Goal: Information Seeking & Learning: Learn about a topic

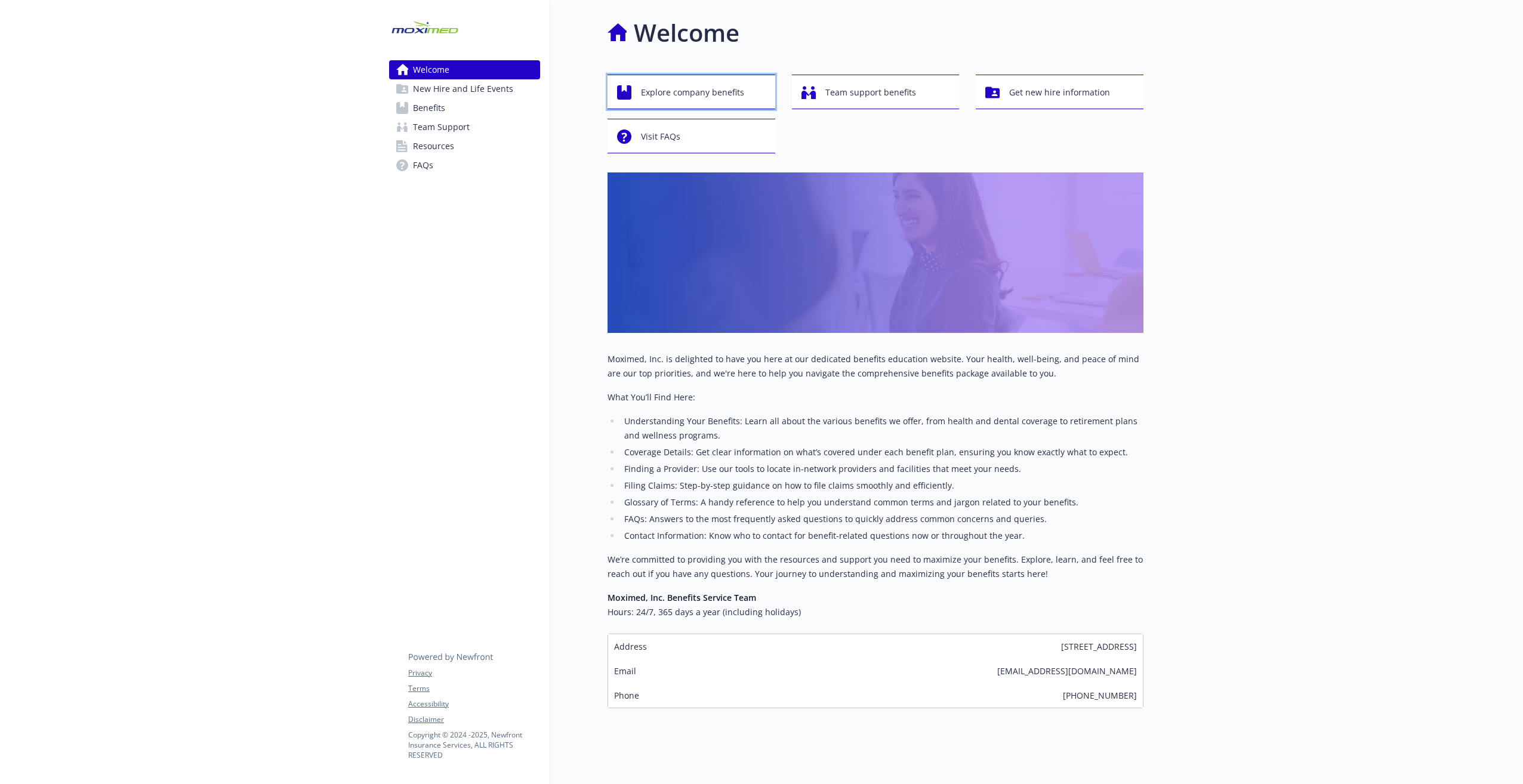
click at [695, 83] on span "Explore company benefits" at bounding box center [692, 92] width 104 height 22
